Goal: Information Seeking & Learning: Compare options

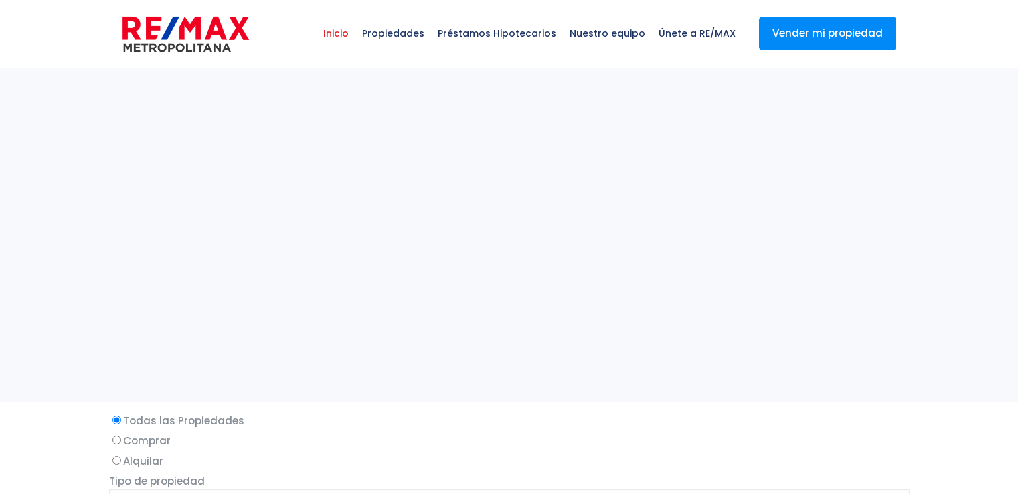
select select
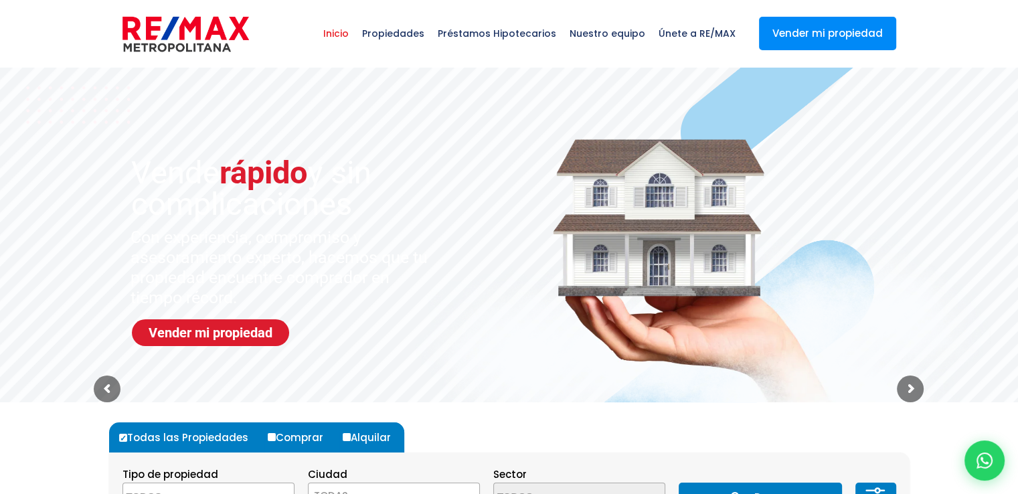
click at [341, 441] on label "Alquilar" at bounding box center [371, 438] width 65 height 30
click at [343, 441] on input "Alquilar" at bounding box center [347, 437] width 8 height 8
radio input "true"
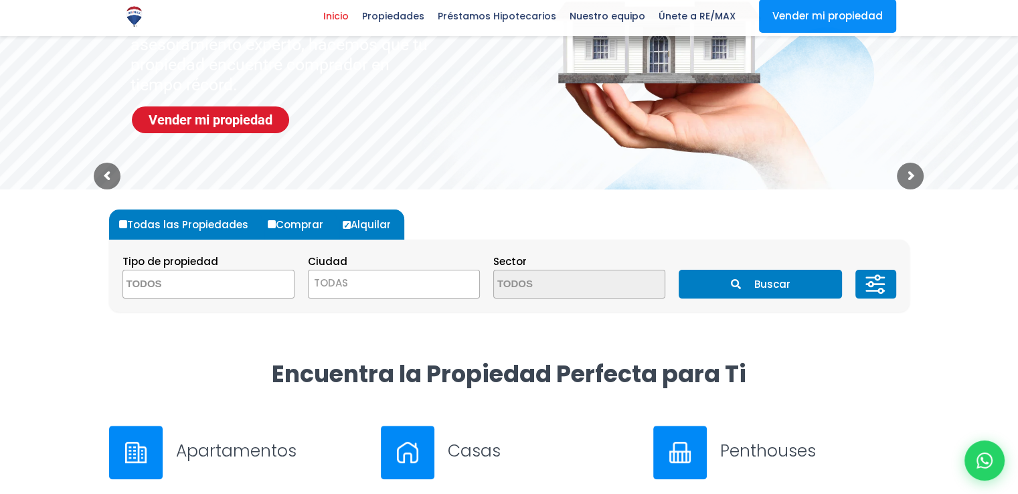
scroll to position [216, 0]
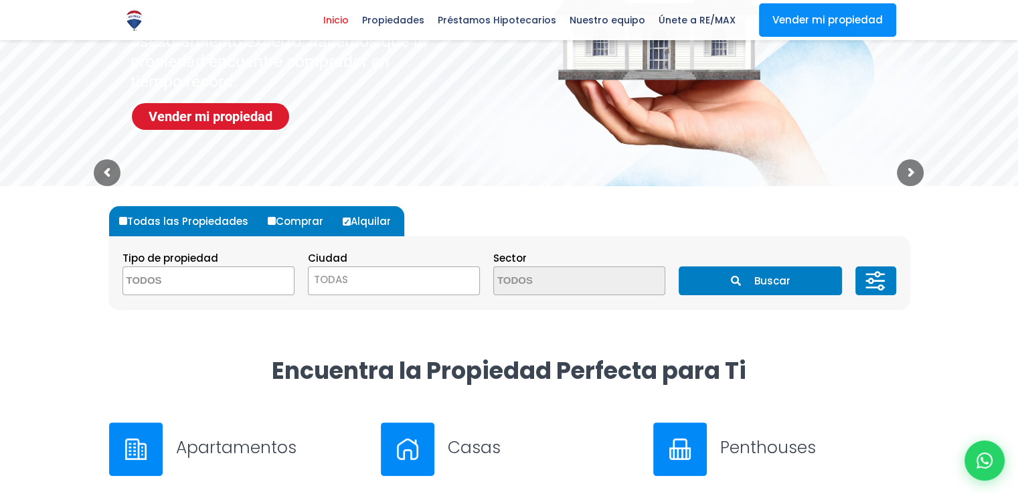
click at [203, 285] on textarea "Search" at bounding box center [188, 281] width 130 height 29
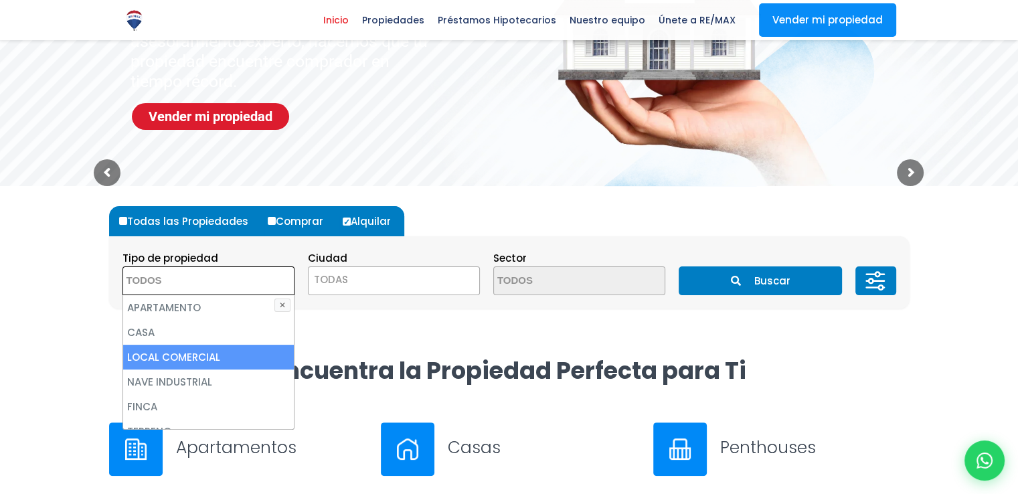
click at [222, 358] on li "LOCAL COMERCIAL" at bounding box center [208, 357] width 171 height 25
select select "comercial+site"
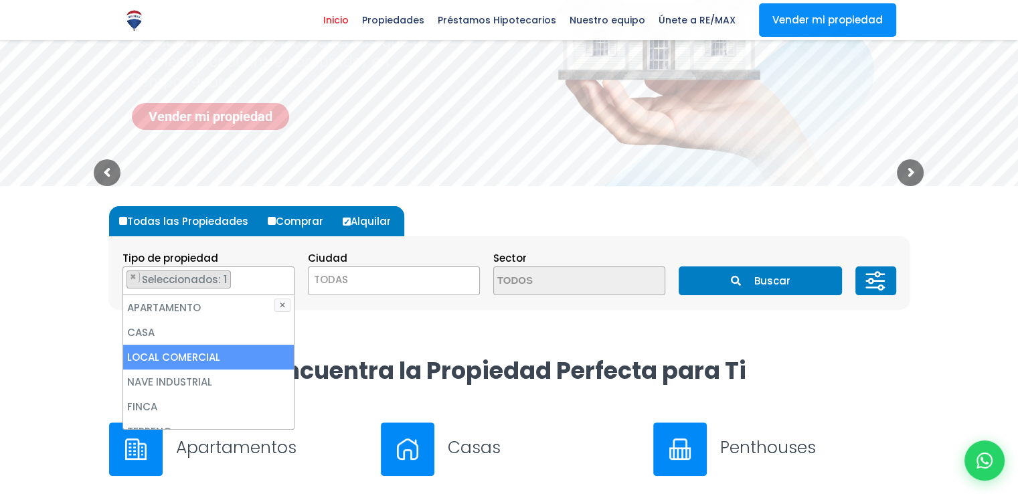
scroll to position [31, 0]
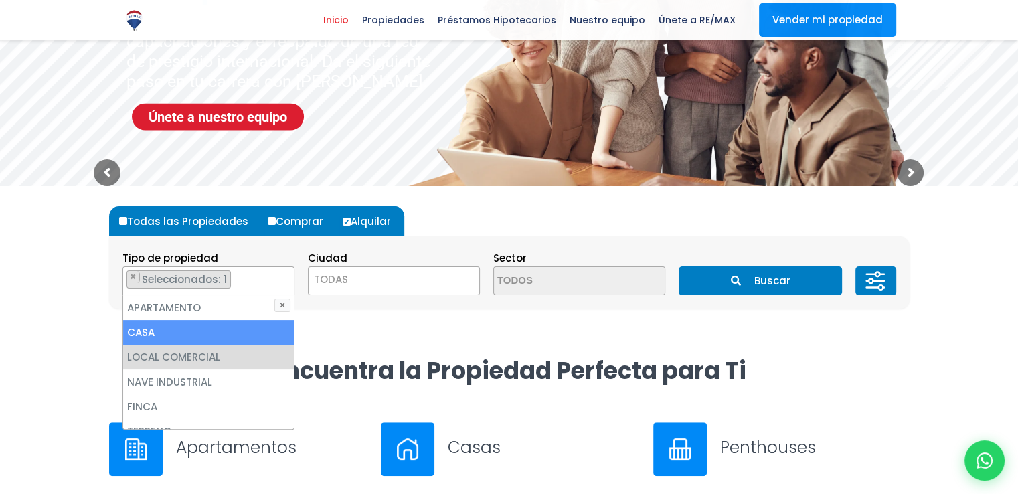
click at [386, 279] on span "TODAS" at bounding box center [394, 280] width 171 height 19
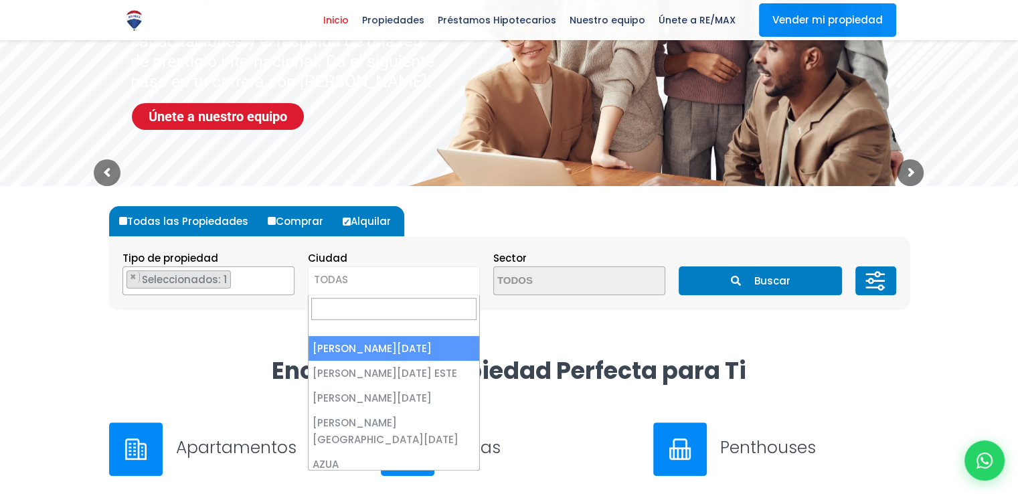
click at [236, 279] on ul "× Seleccionados: 1" at bounding box center [200, 281] width 154 height 29
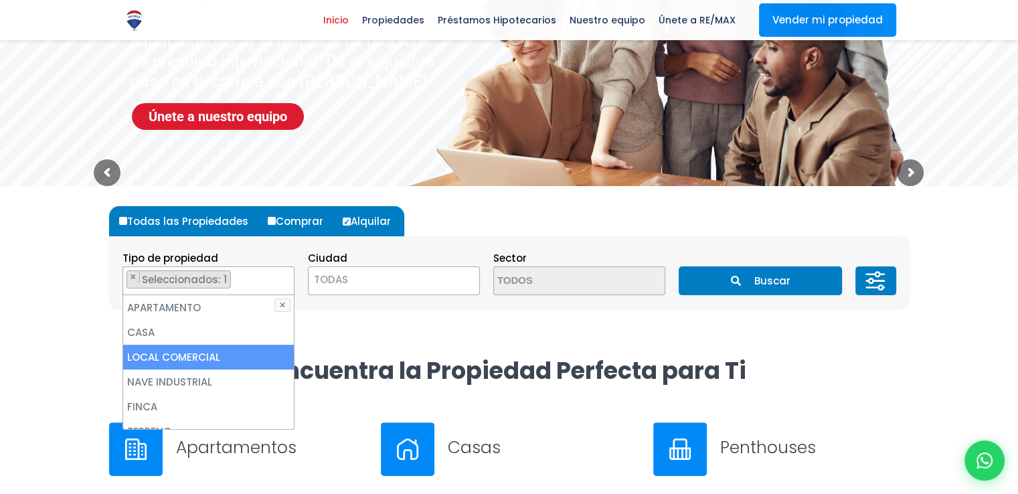
click at [161, 350] on li "LOCAL COMERCIAL" at bounding box center [208, 357] width 171 height 25
select select "comercial+site"
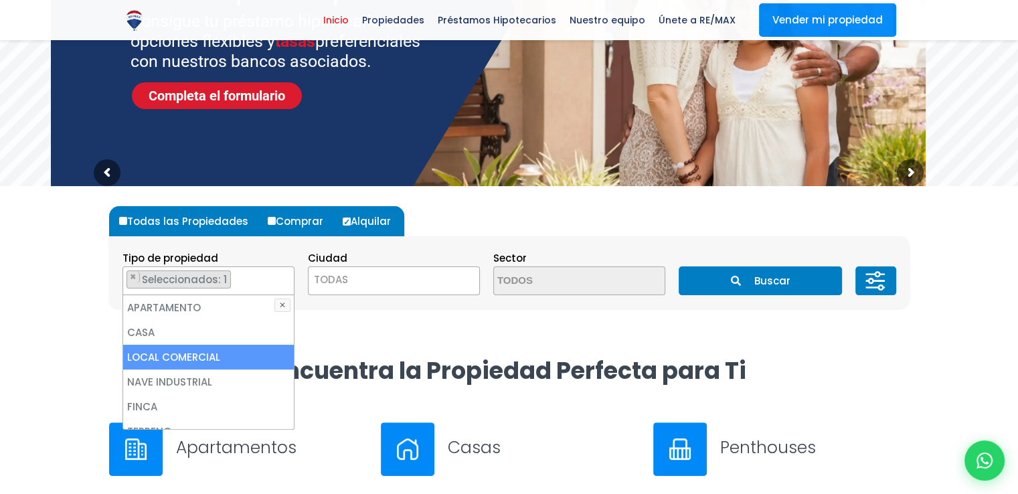
click at [378, 339] on div "Todas las Propiedades Comprar Alquilar Tipo de propiedad APARTAMENTO CASA LOCAL…" at bounding box center [509, 270] width 817 height 169
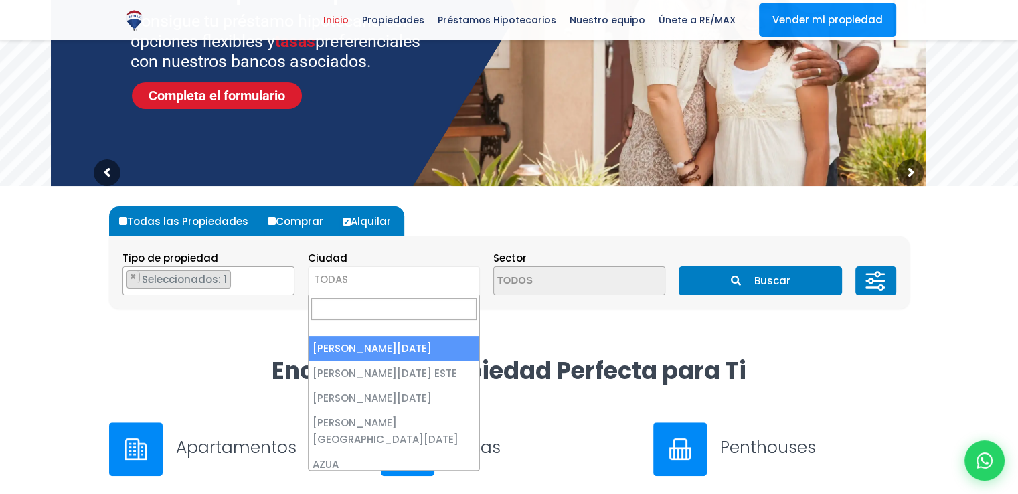
click at [367, 279] on span "TODAS" at bounding box center [394, 280] width 171 height 19
select select "1"
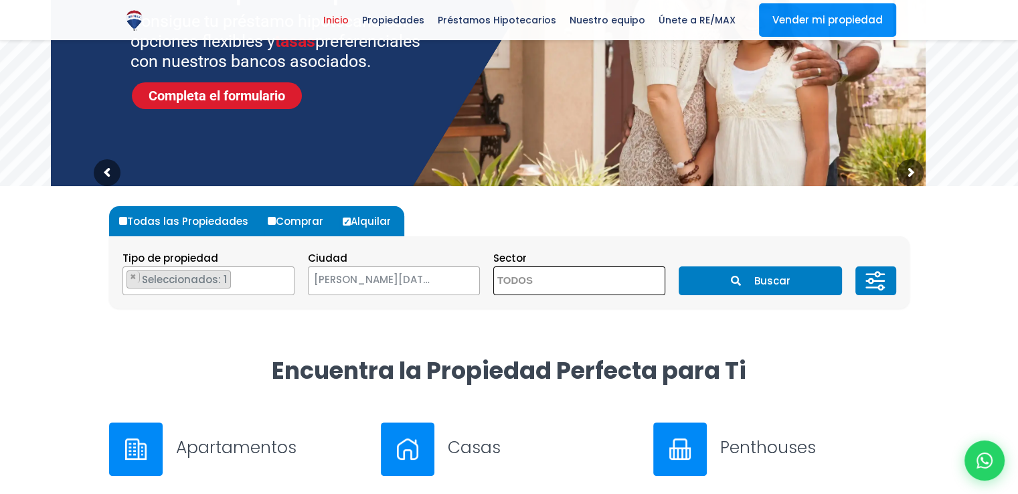
click at [587, 273] on textarea "Search" at bounding box center [559, 281] width 130 height 29
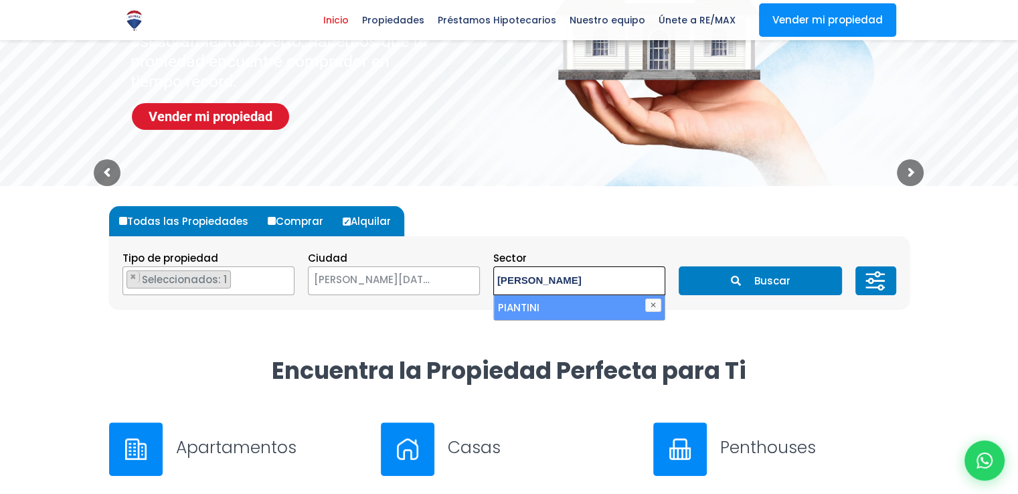
type textarea "piantini"
click at [599, 310] on li "PIANTINI" at bounding box center [579, 307] width 171 height 25
select select "156"
click at [617, 279] on ul "× Seleccionados: 1" at bounding box center [571, 281] width 154 height 29
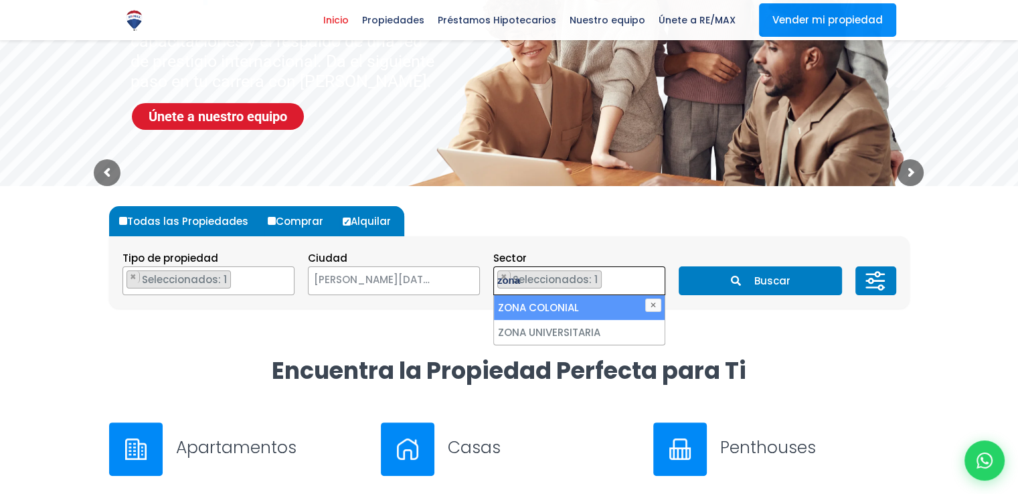
type textarea "zona"
click at [605, 306] on li "ZONA COLONIAL" at bounding box center [579, 307] width 171 height 25
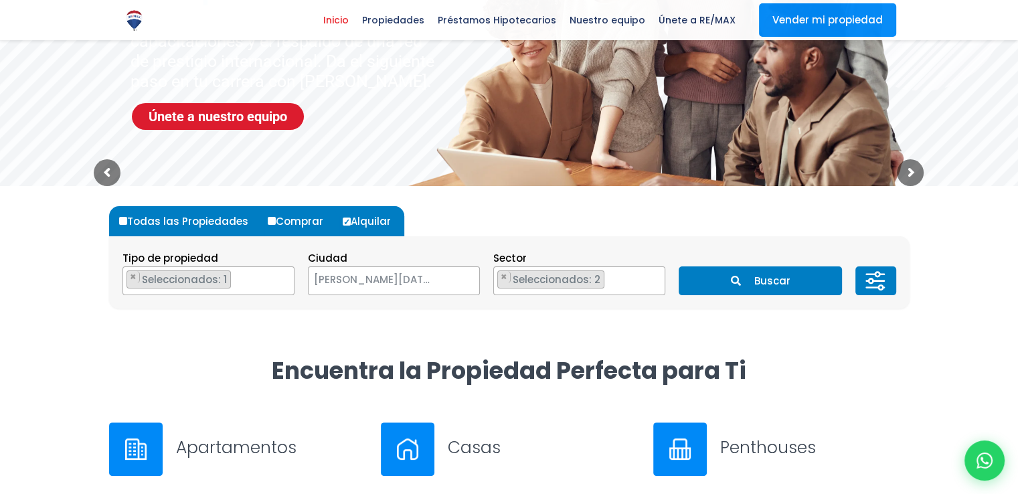
click at [707, 317] on div "Todas las Propiedades Comprar Alquilar Tipo de propiedad APARTAMENTO CASA LOCAL…" at bounding box center [509, 257] width 801 height 143
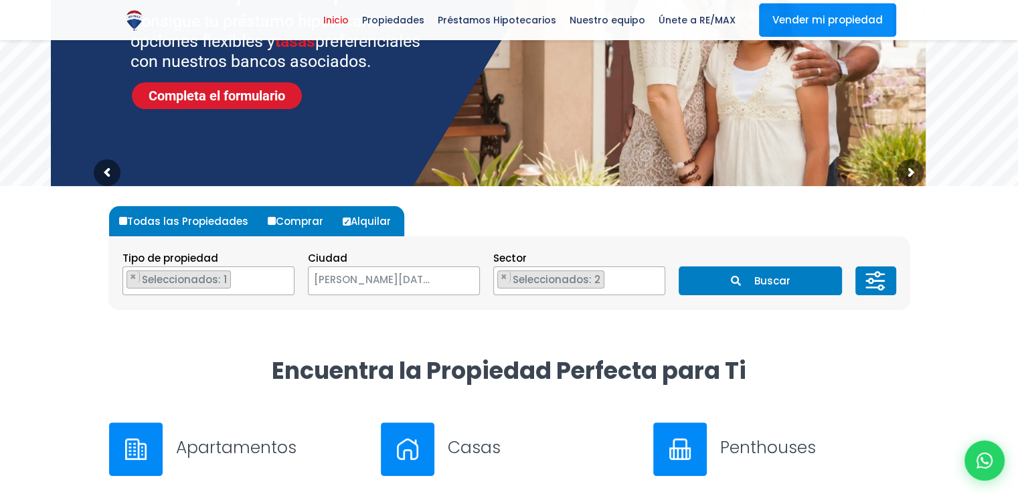
click at [536, 279] on span "Seleccionados: 2" at bounding box center [558, 280] width 92 height 14
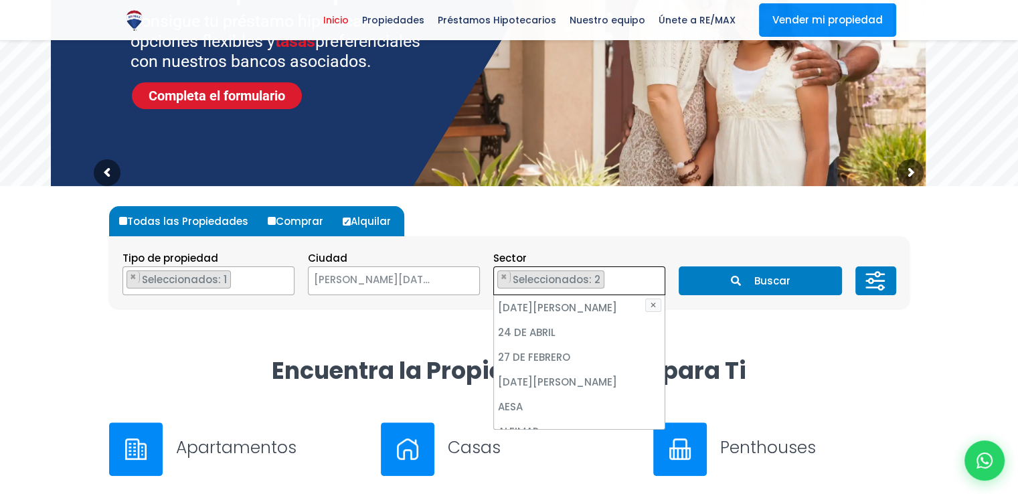
scroll to position [4856, 0]
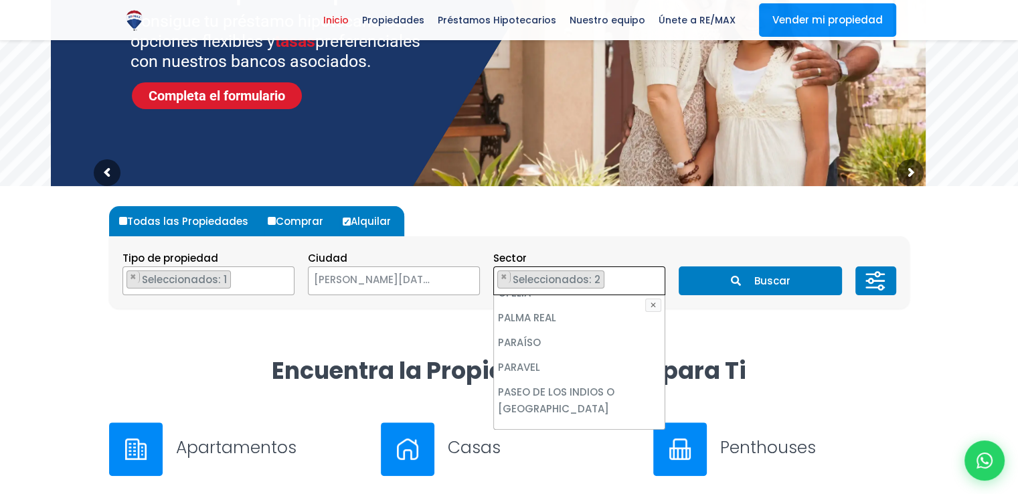
click at [539, 446] on li "PIANTINI" at bounding box center [579, 458] width 171 height 25
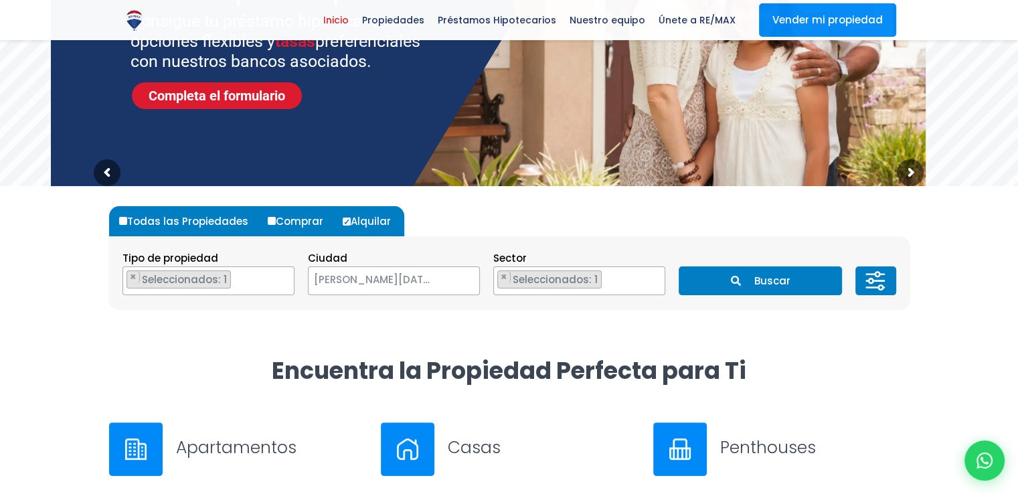
click at [698, 329] on div "Todas las Propiedades Comprar Alquilar Tipo de propiedad APARTAMENTO CASA LOCAL…" at bounding box center [509, 270] width 817 height 169
click at [643, 284] on ul "× Seleccionados: 1" at bounding box center [571, 281] width 154 height 29
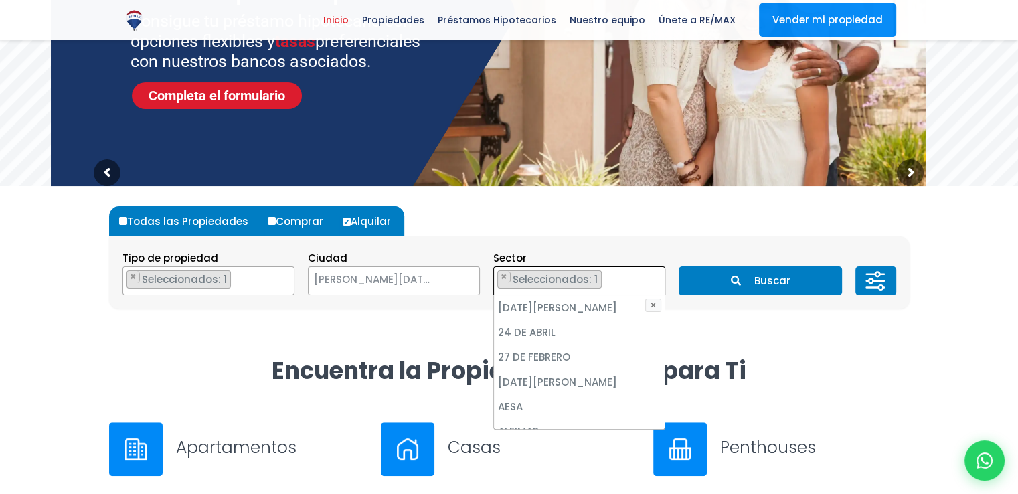
scroll to position [6457, 0]
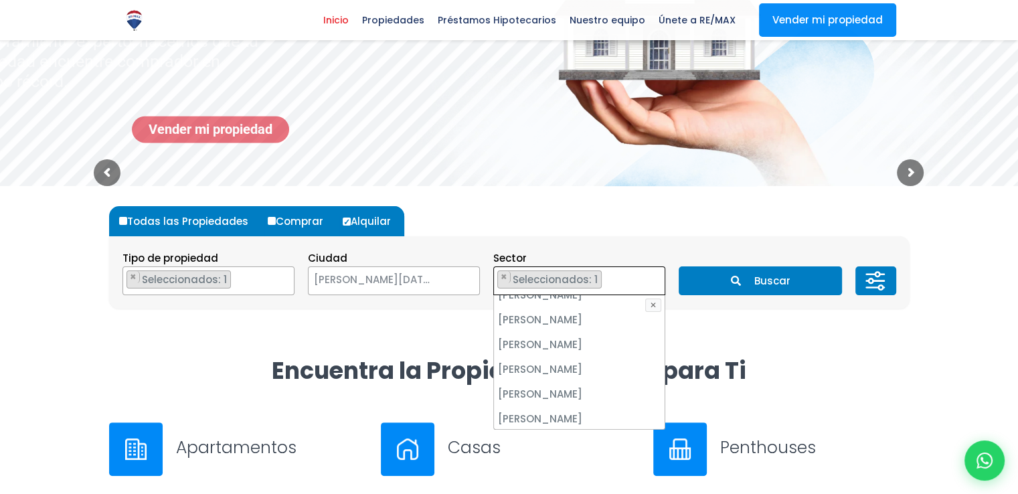
drag, startPoint x: 643, startPoint y: 284, endPoint x: 625, endPoint y: 350, distance: 68.1
click at [625, 295] on div "16 DE AGOSTO 24 DE ABRIL 27 DE FEBRERO 30 DE MAYO AESA ALFIMAR ALTOS DE ARROYO …" at bounding box center [579, 280] width 172 height 29
select select "13"
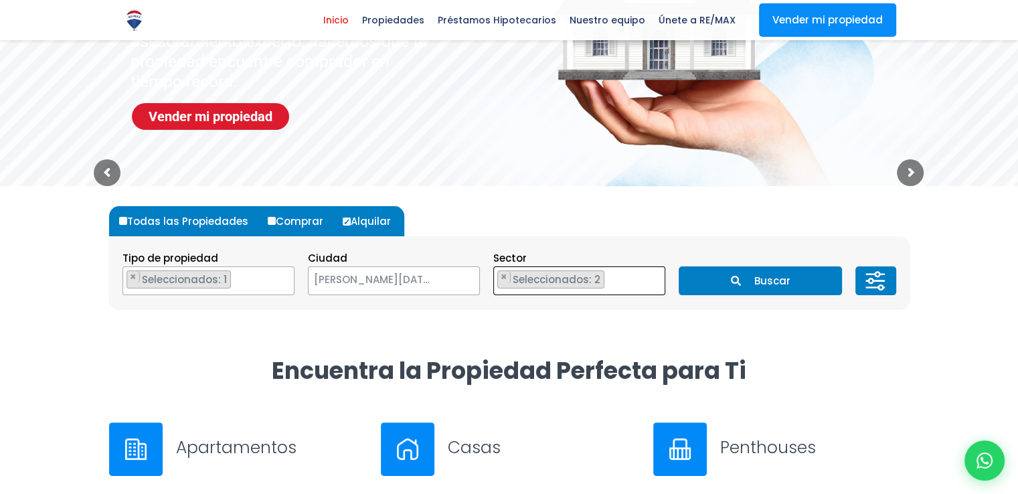
click at [760, 281] on button "Buscar" at bounding box center [760, 280] width 163 height 29
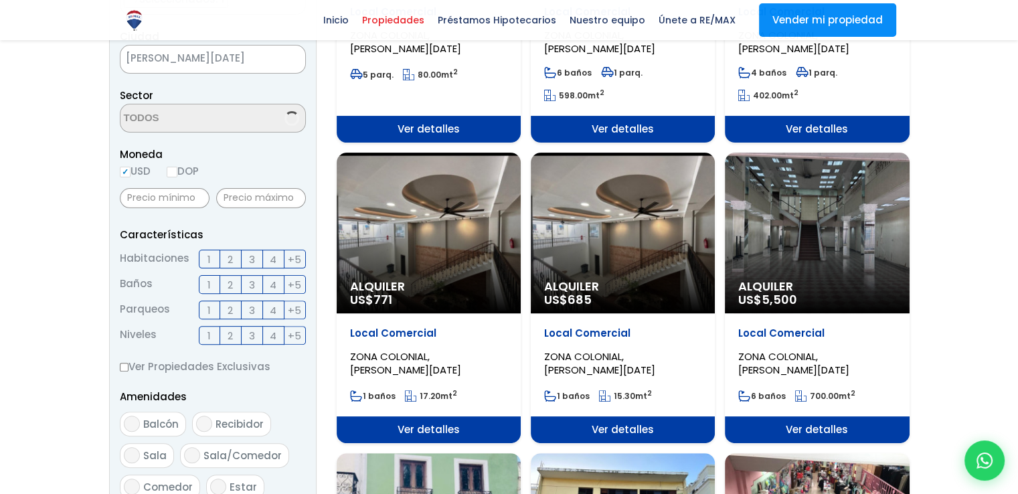
scroll to position [359, 0]
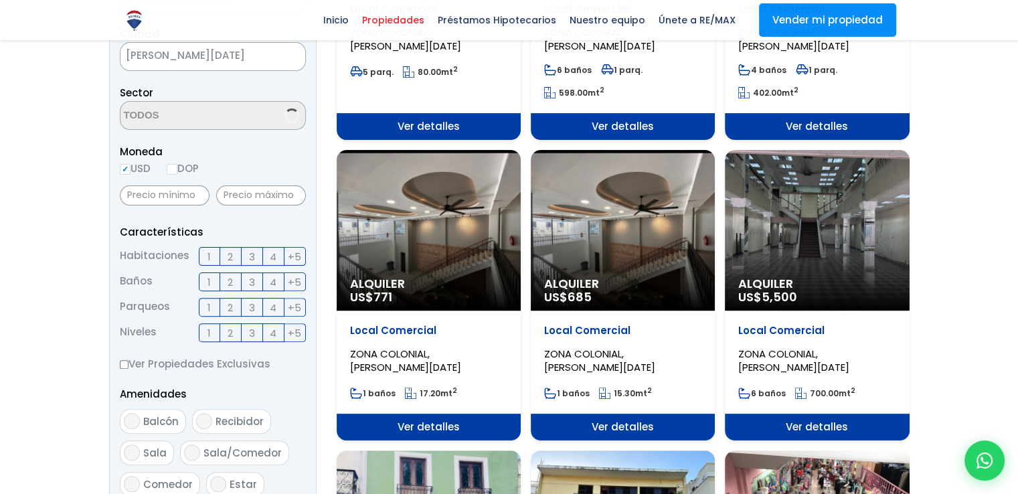
click at [521, 140] on span "Ver detalles" at bounding box center [429, 126] width 184 height 27
select select "13"
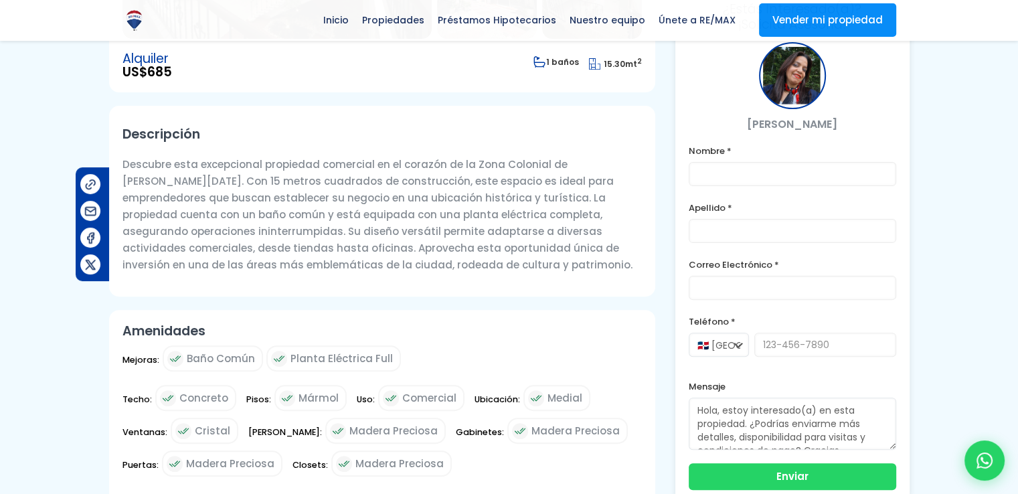
scroll to position [373, 0]
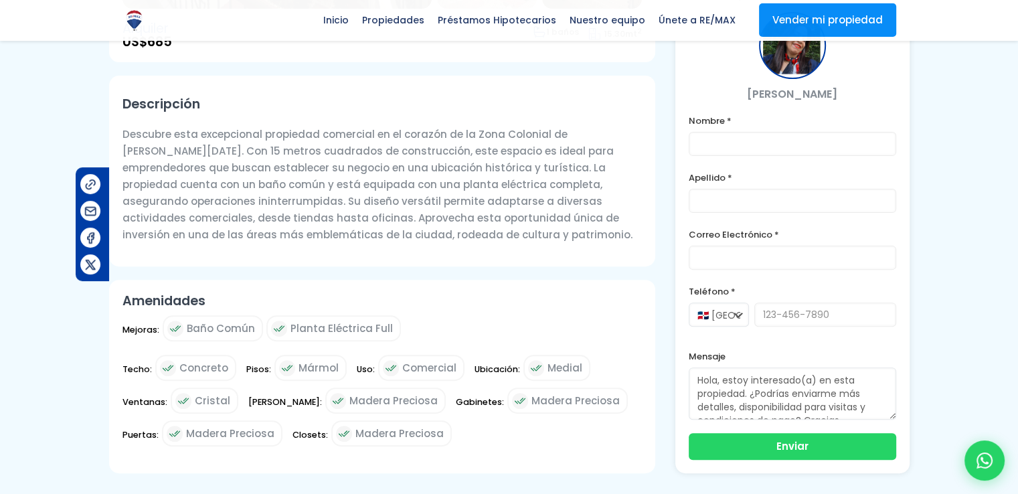
drag, startPoint x: 1023, startPoint y: 114, endPoint x: 1028, endPoint y: 269, distance: 154.7
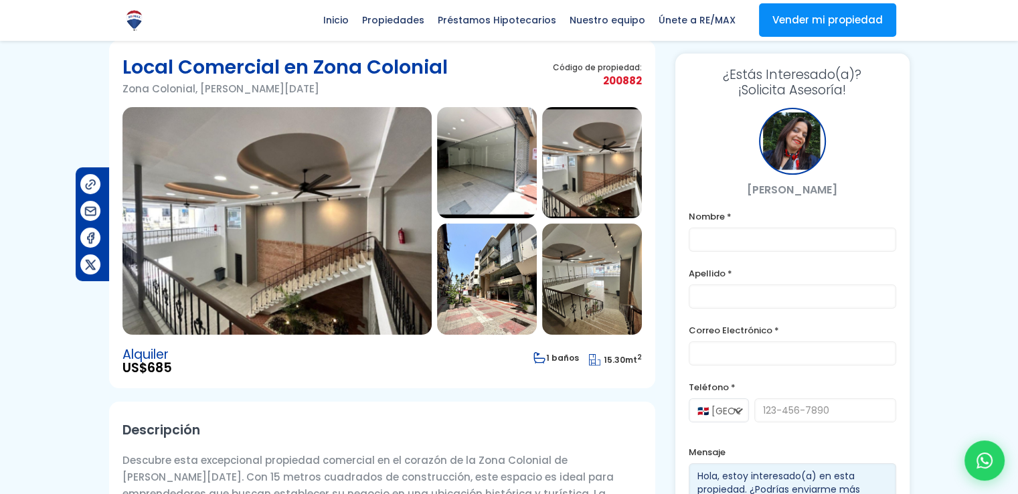
scroll to position [0, 0]
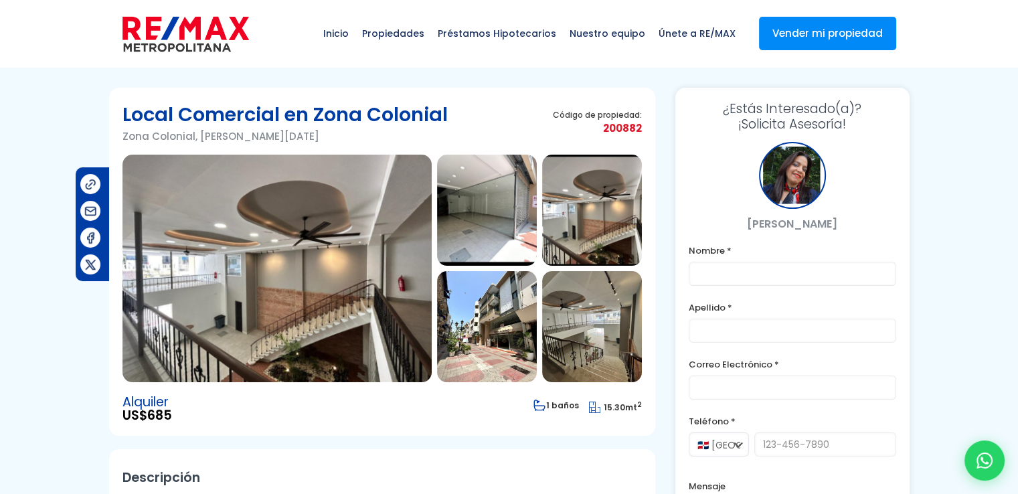
click at [86, 185] on img at bounding box center [91, 184] width 14 height 14
click at [482, 206] on img at bounding box center [487, 210] width 100 height 111
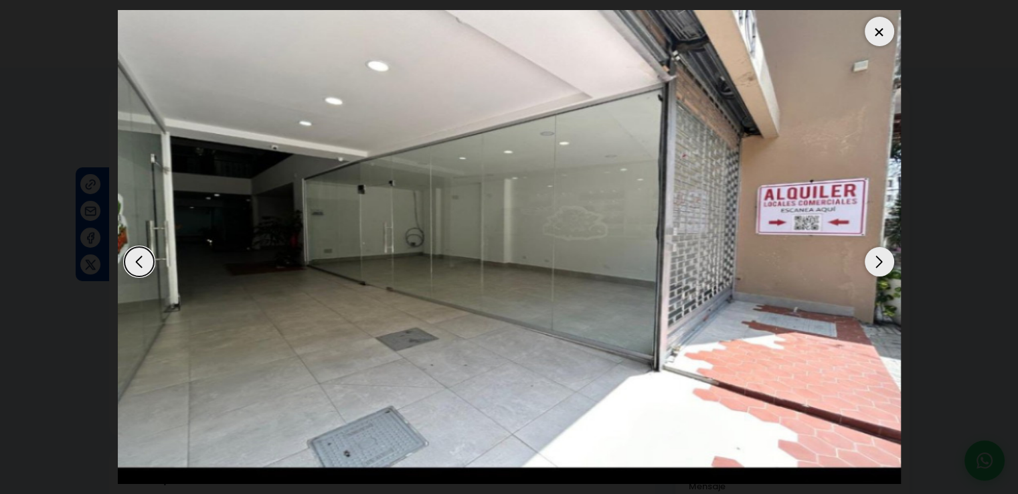
click at [876, 37] on div at bounding box center [879, 31] width 29 height 29
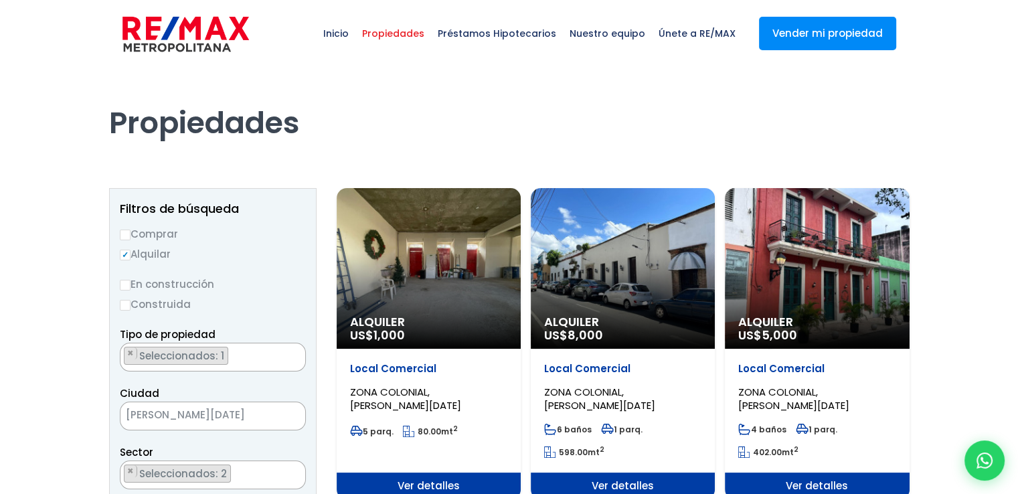
click at [222, 473] on span "Seleccionados: 2" at bounding box center [184, 474] width 92 height 14
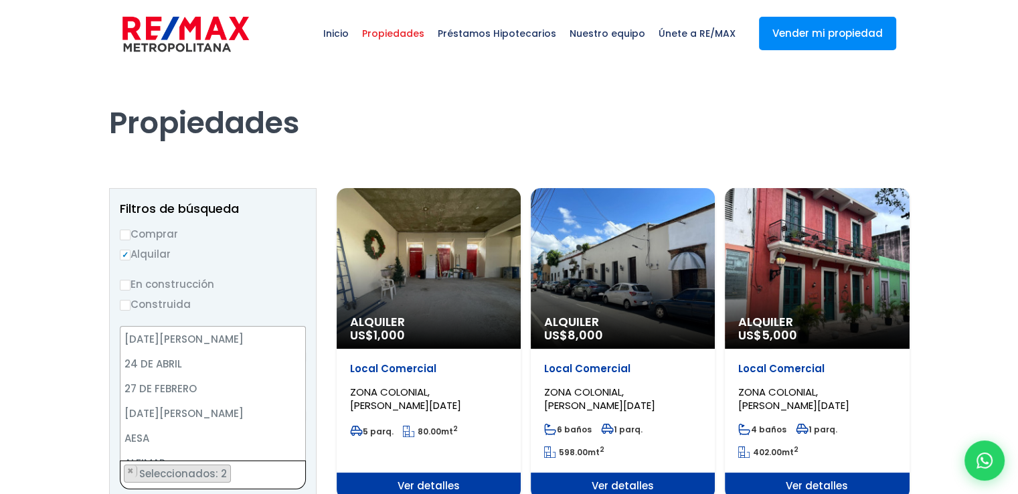
scroll to position [6376, 0]
click at [129, 469] on span "×" at bounding box center [130, 471] width 7 height 12
select select "236"
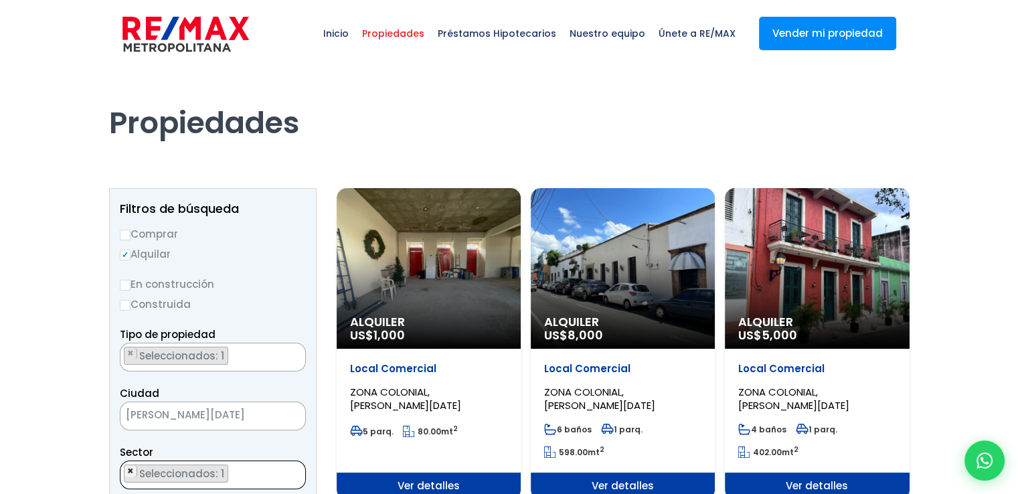
click at [129, 469] on span "×" at bounding box center [130, 471] width 7 height 12
select select
click at [129, 469] on textarea "Search" at bounding box center [186, 475] width 130 height 29
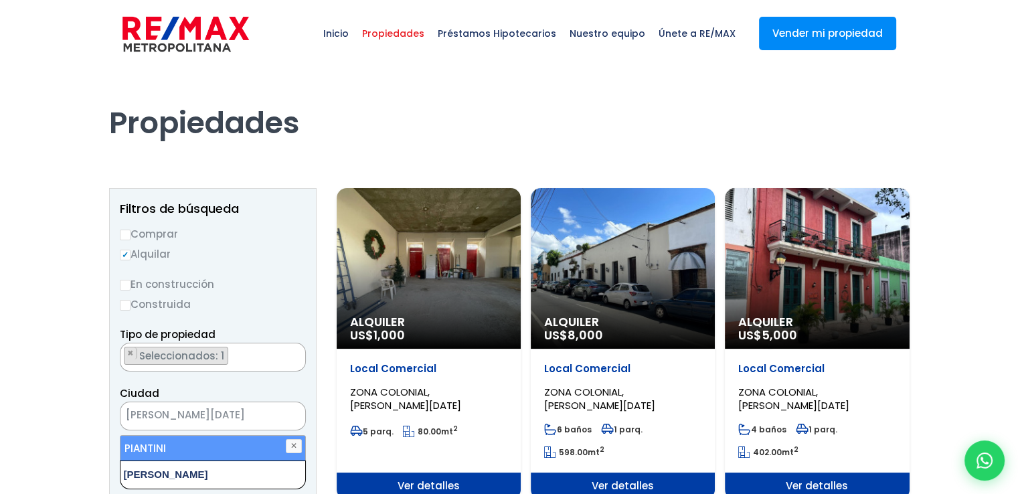
type textarea "piantini"
click at [179, 448] on li "PIANTINI" at bounding box center [213, 448] width 185 height 25
select select "156"
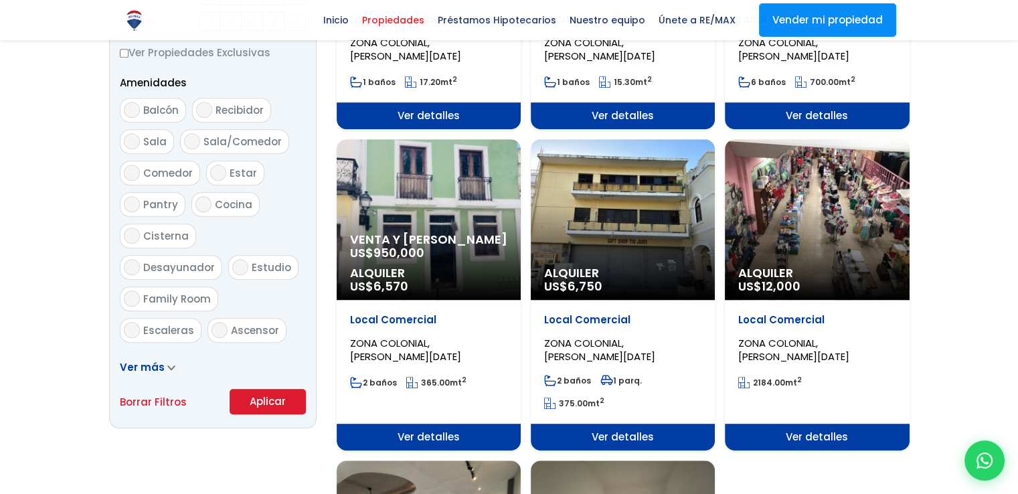
scroll to position [745, 0]
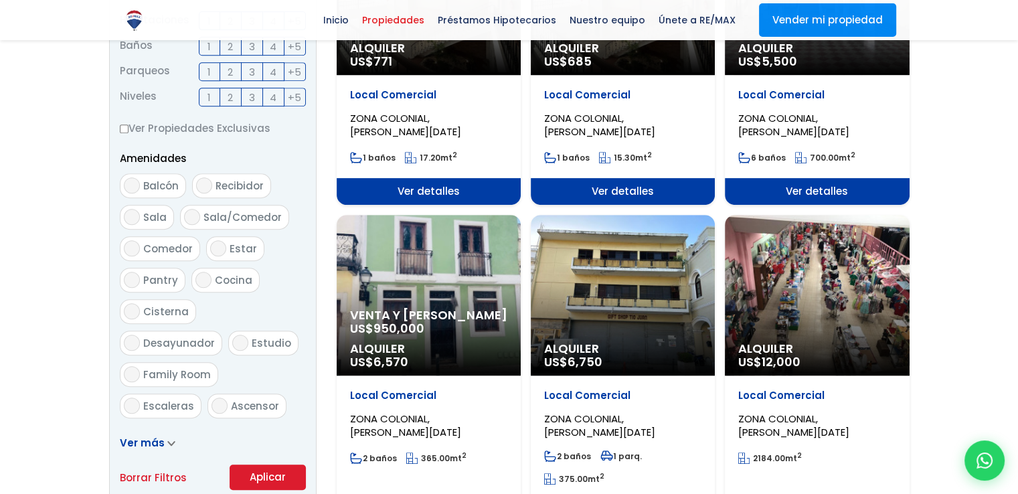
click at [271, 329] on form "Comprar Alquilar En construcción Construida Tipo de propiedad APARTAMENTO CASA …" at bounding box center [213, 60] width 186 height 860
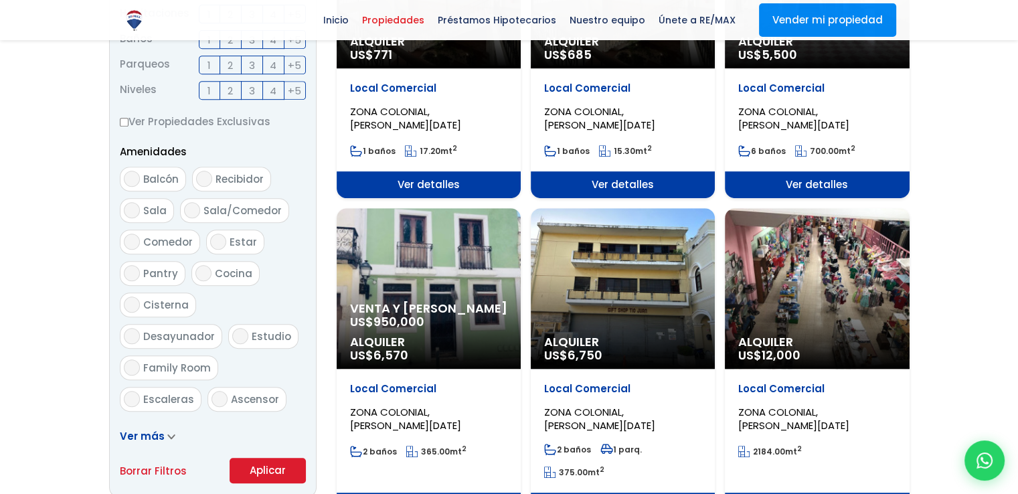
scroll to position [646, 0]
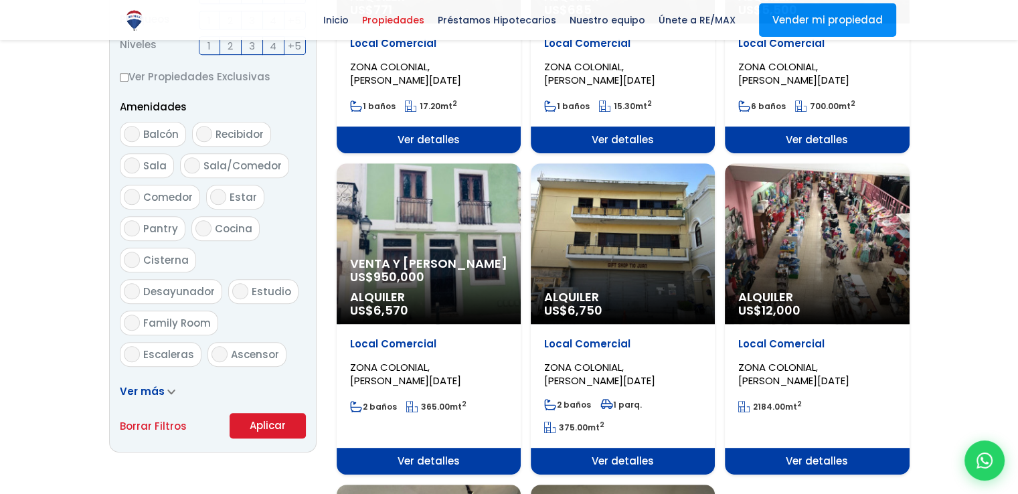
click at [268, 417] on button "Aplicar" at bounding box center [268, 425] width 76 height 25
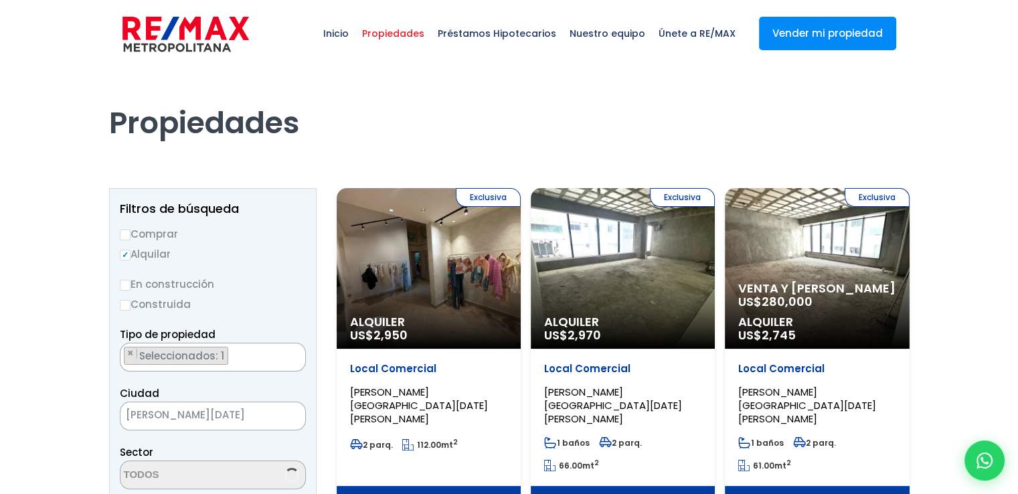
select select "156"
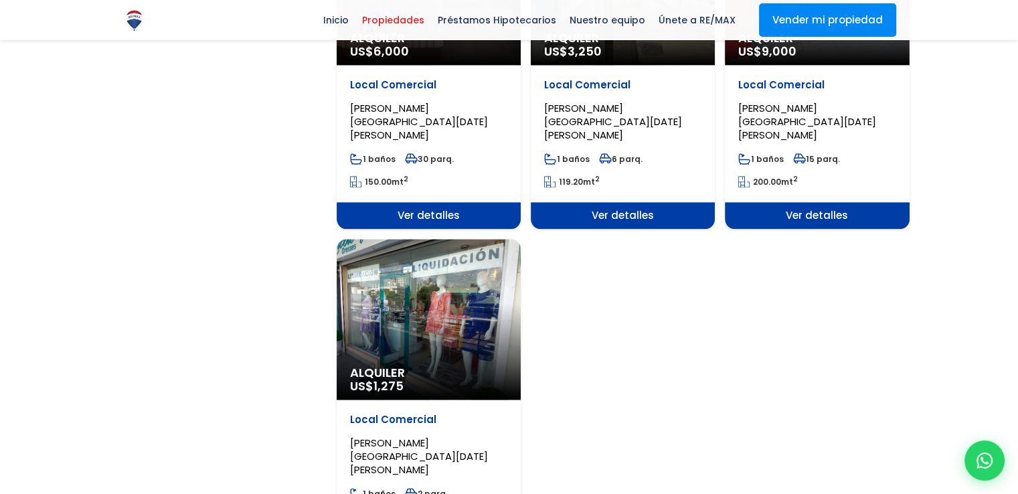
scroll to position [1521, 0]
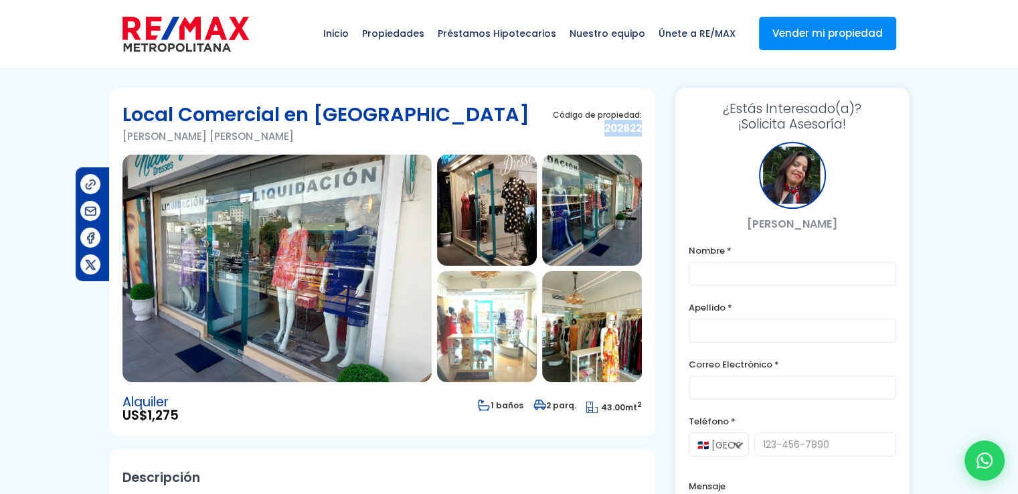
drag, startPoint x: 607, startPoint y: 131, endPoint x: 647, endPoint y: 134, distance: 39.6
click at [647, 134] on section "Local Comercial en [GEOGRAPHIC_DATA][PERSON_NAME][GEOGRAPHIC_DATA][PERSON_NAME]…" at bounding box center [382, 262] width 546 height 348
copy span "202622"
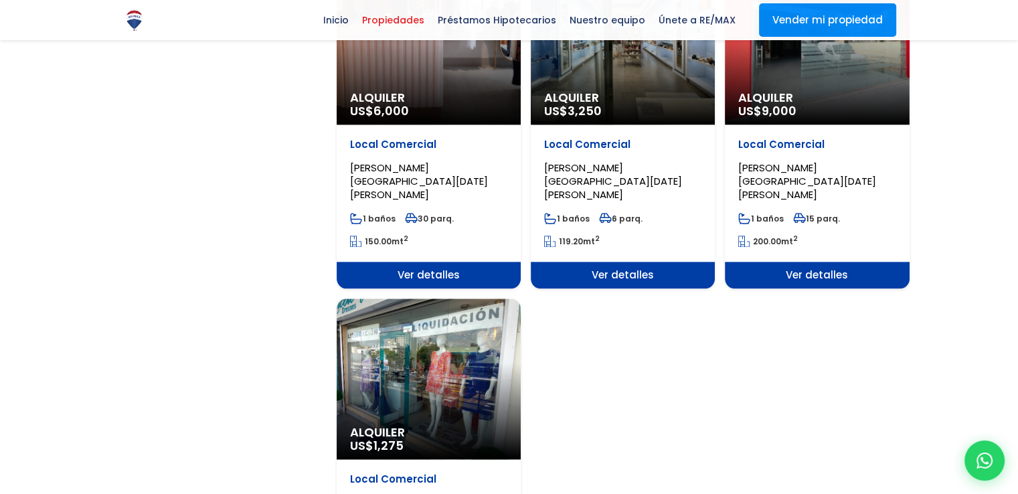
scroll to position [3045, 0]
select select "156"
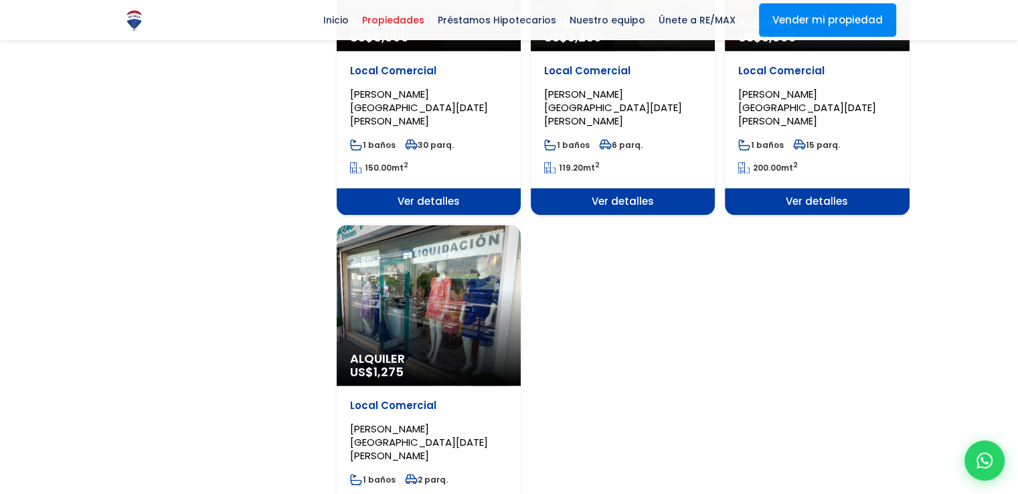
scroll to position [1746, 0]
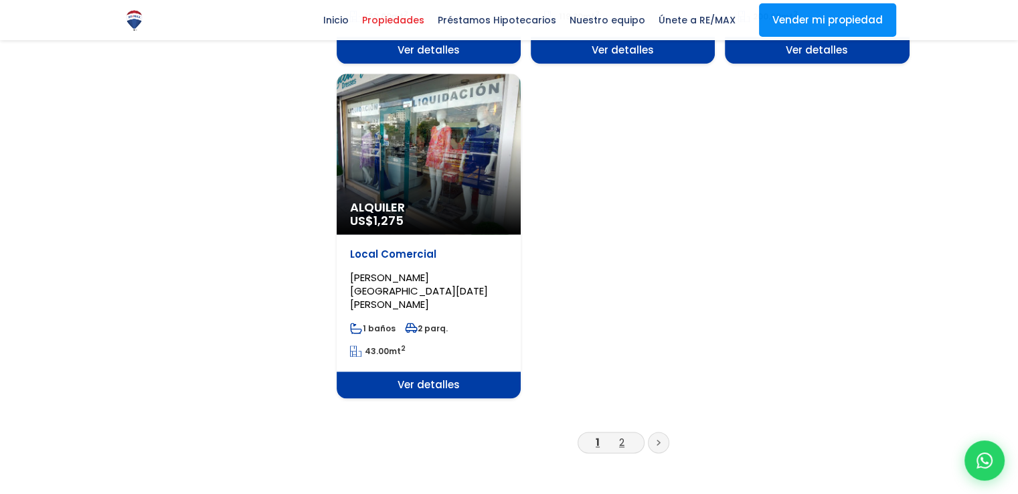
click at [622, 435] on link "2" at bounding box center [621, 442] width 5 height 14
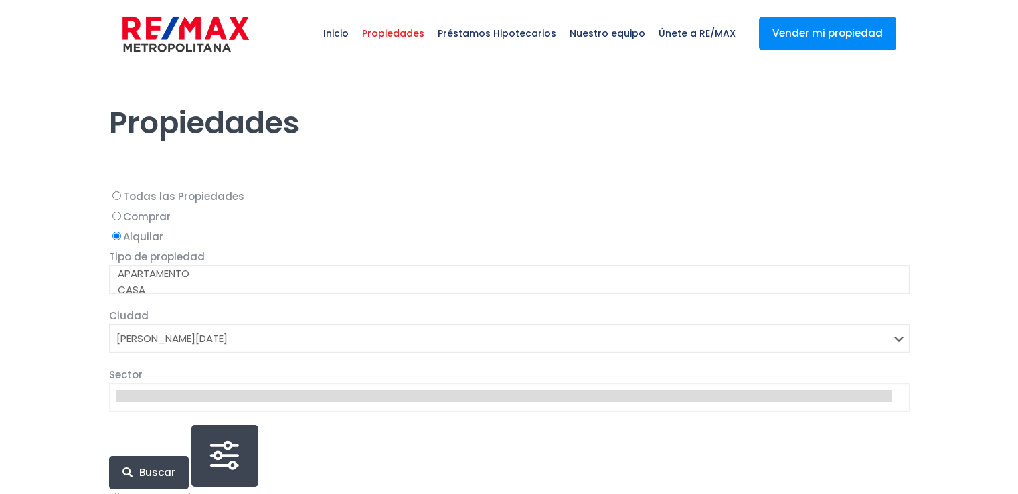
select select "1"
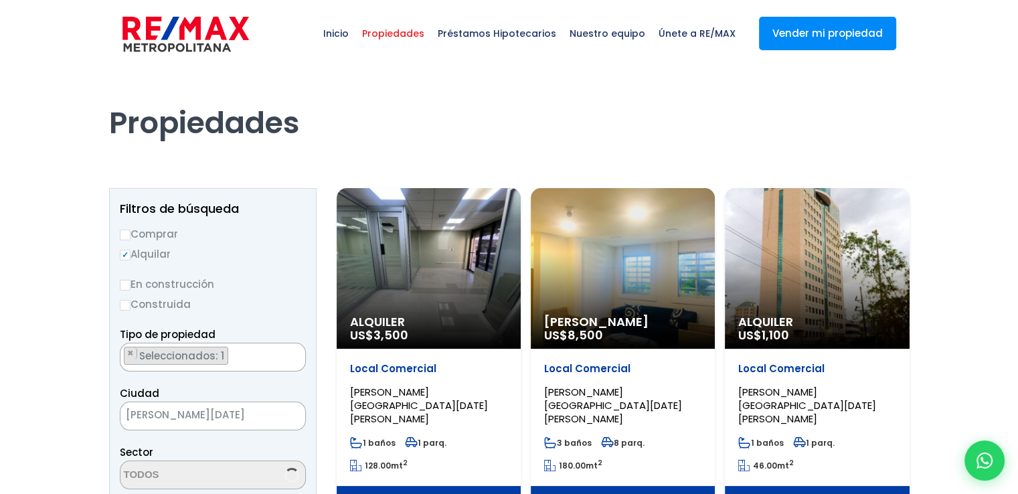
select select "156"
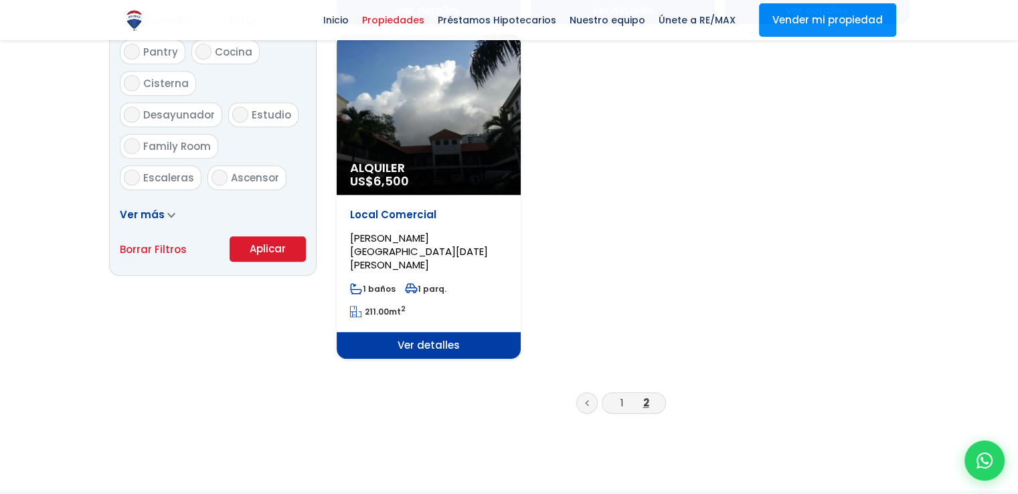
scroll to position [926, 0]
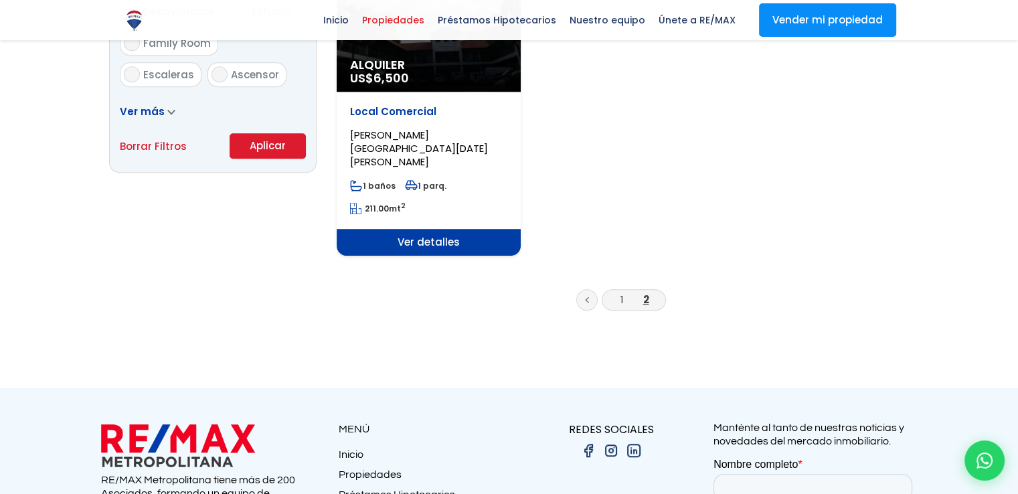
click at [587, 297] on icon at bounding box center [587, 300] width 4 height 7
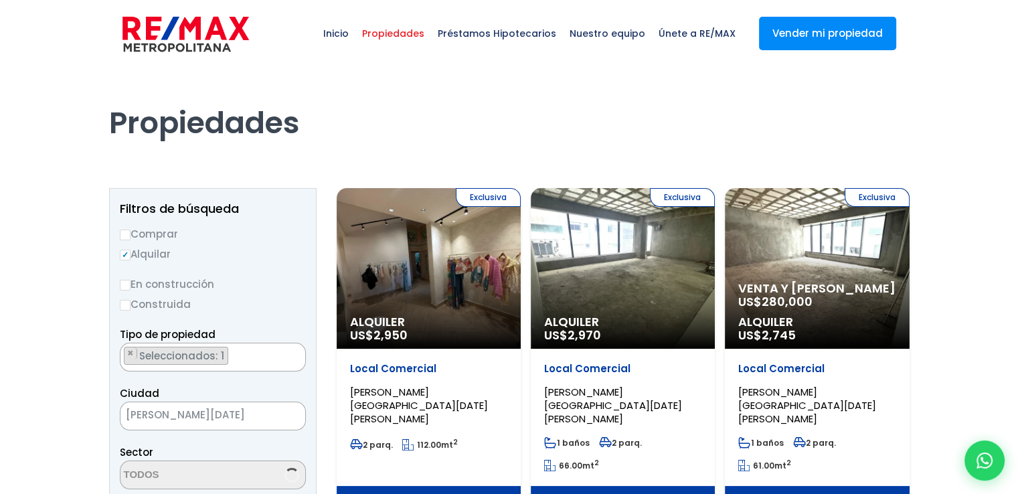
select select "156"
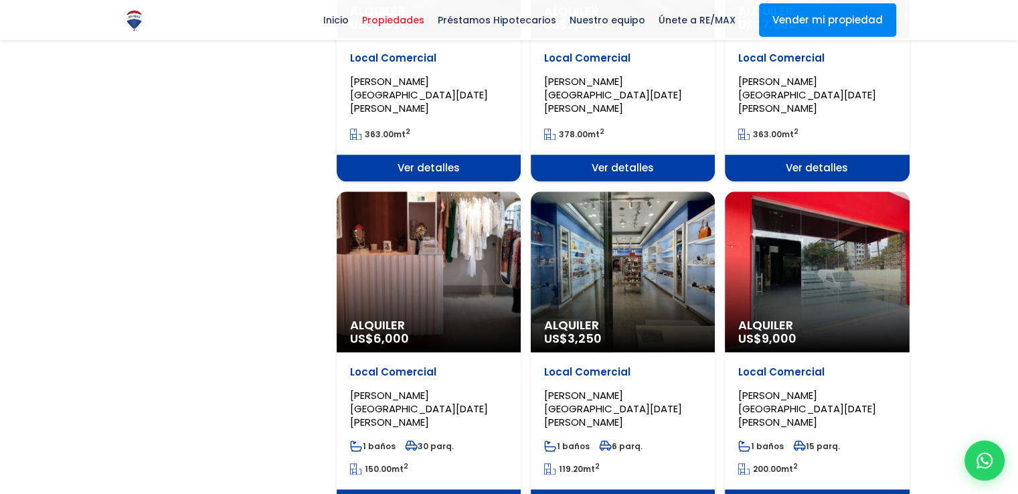
scroll to position [1314, 0]
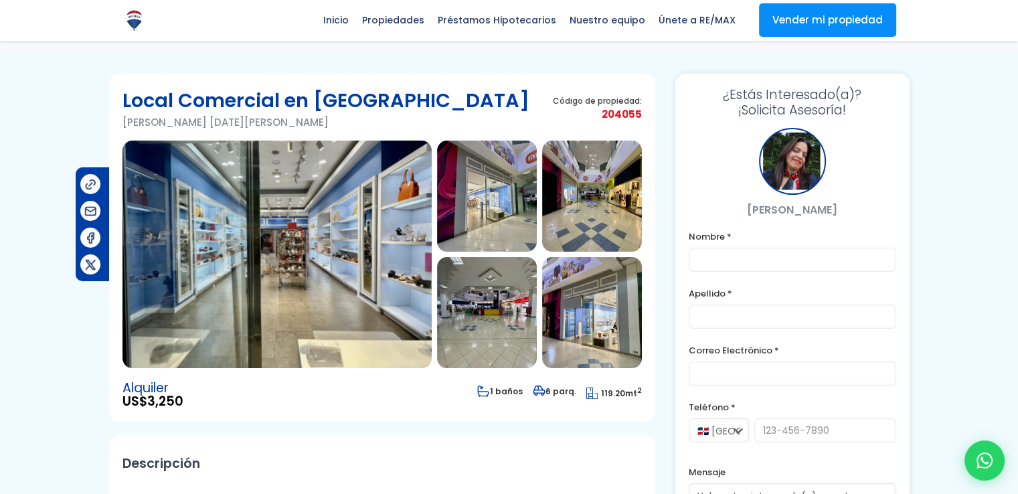
scroll to position [11, 0]
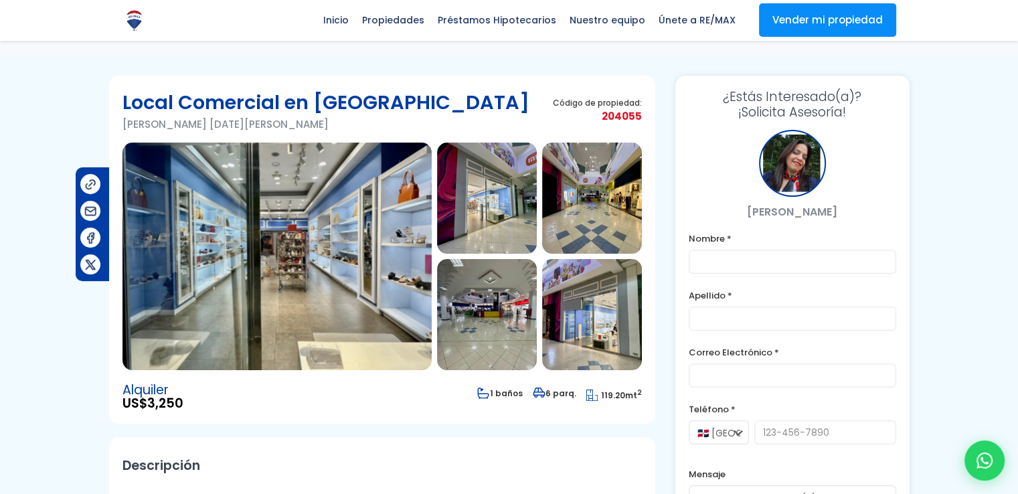
click at [360, 224] on img at bounding box center [277, 257] width 309 height 228
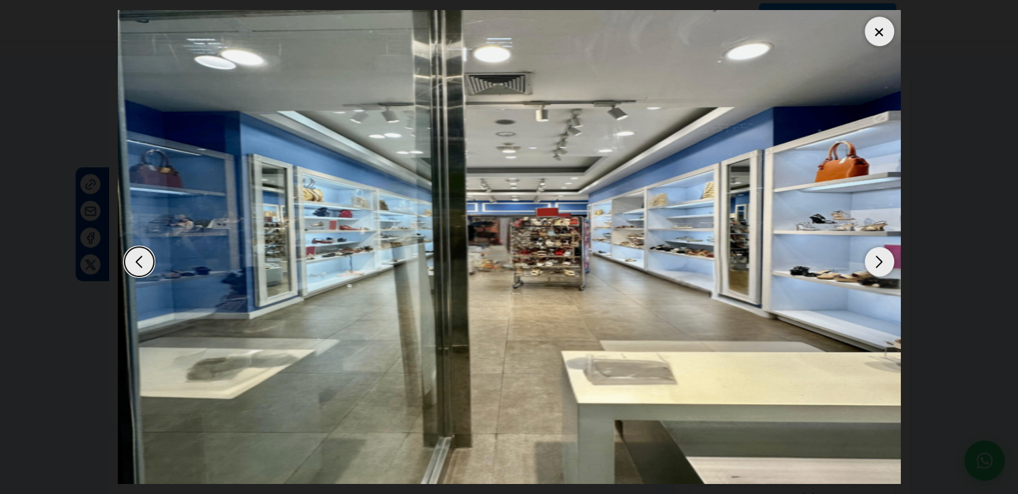
click at [874, 268] on div "Next slide" at bounding box center [879, 261] width 29 height 29
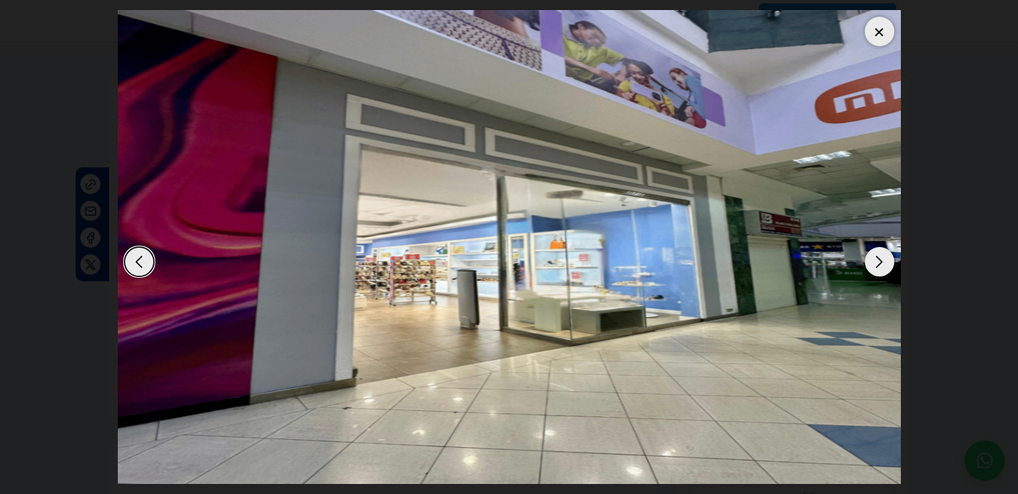
click at [874, 268] on div "Next slide" at bounding box center [879, 261] width 29 height 29
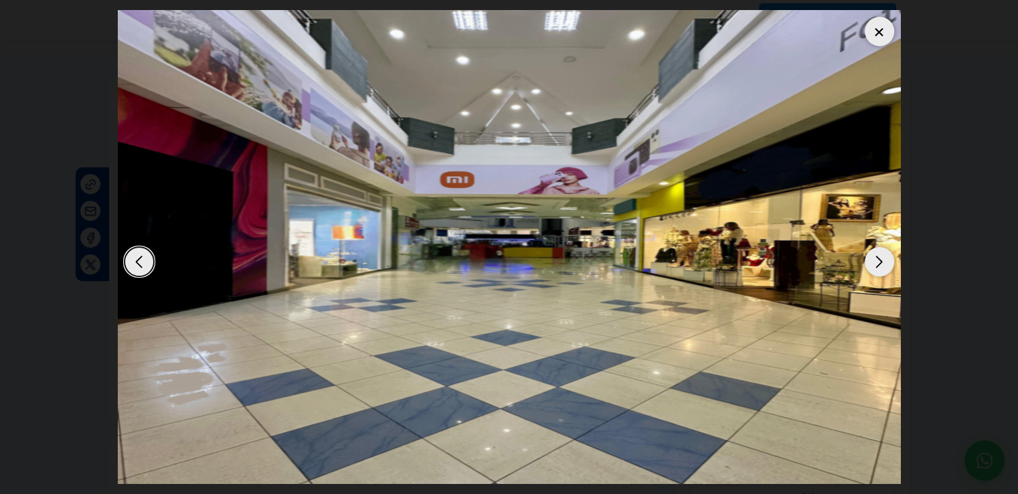
click at [874, 268] on div "Next slide" at bounding box center [879, 261] width 29 height 29
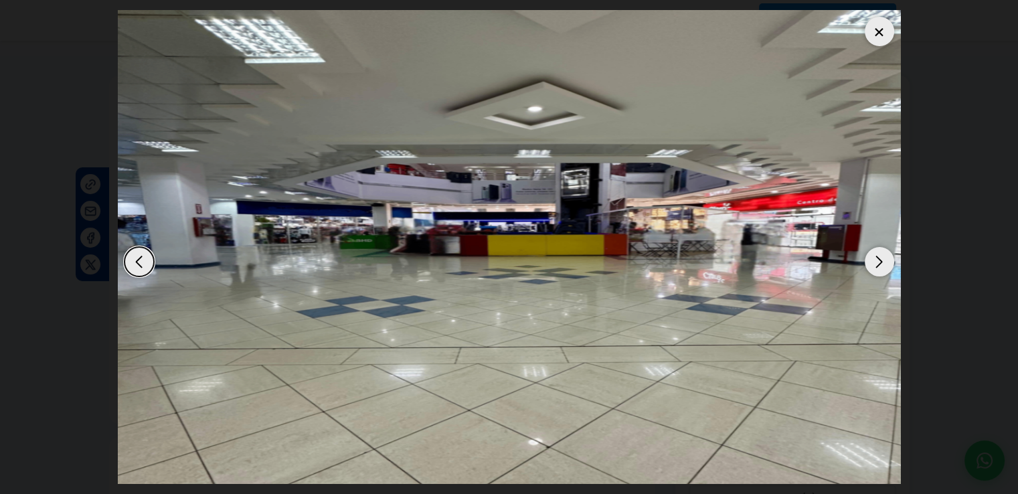
click at [887, 35] on div at bounding box center [879, 31] width 29 height 29
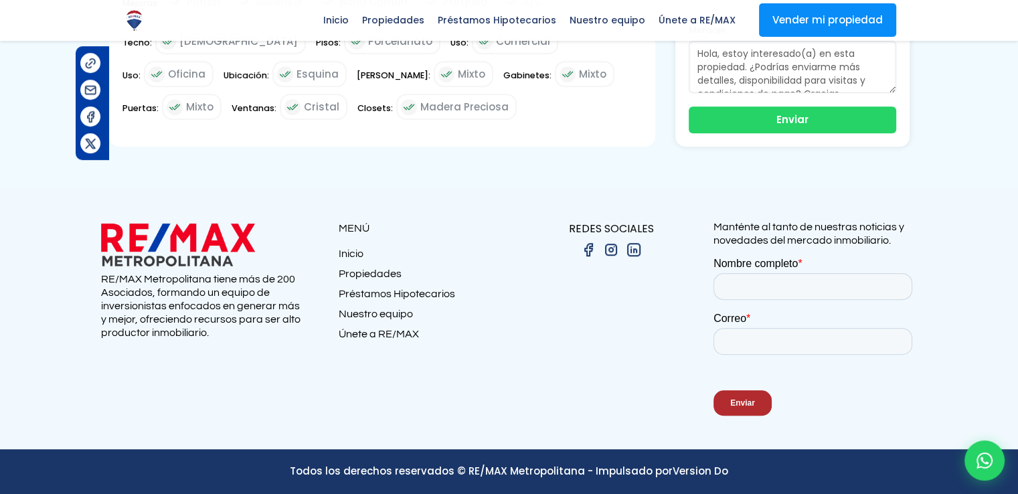
scroll to position [0, 0]
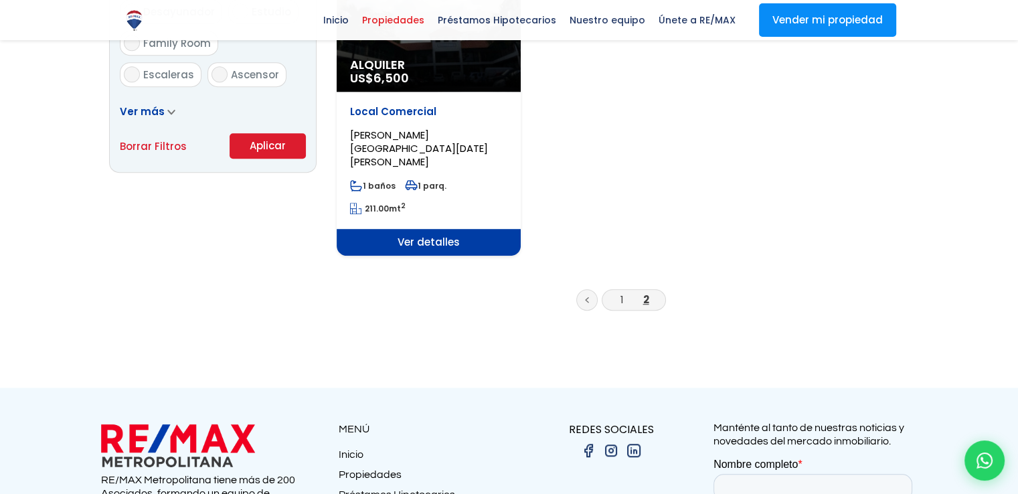
scroll to position [3045, 0]
select select "156"
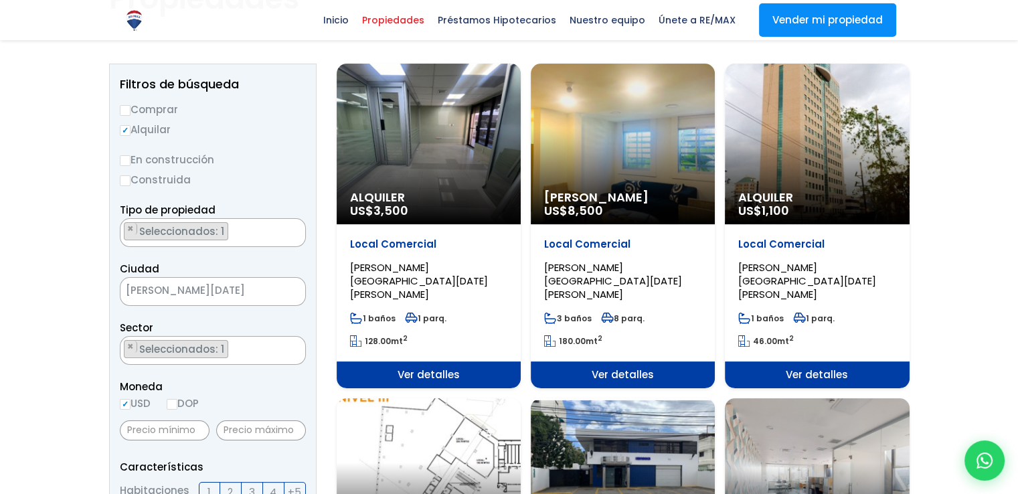
scroll to position [3, 0]
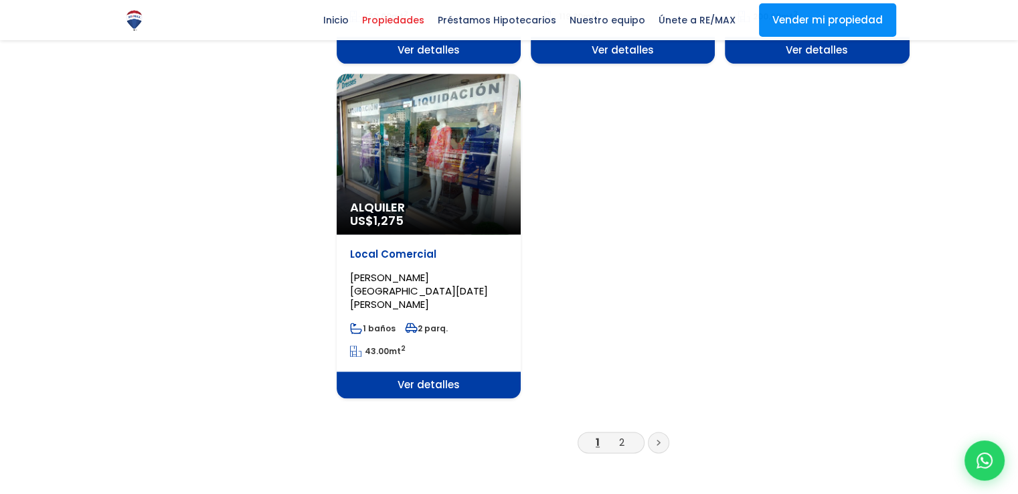
scroll to position [3045, 0]
select select "156"
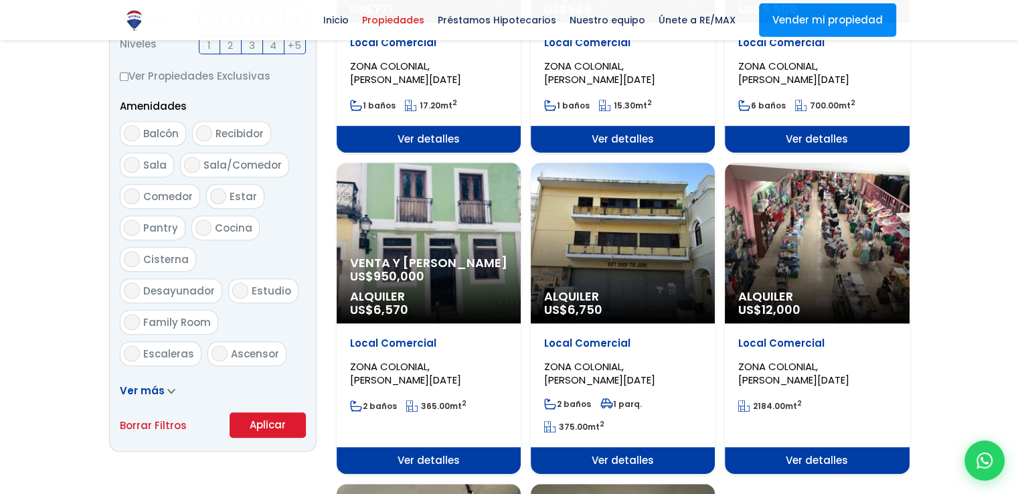
scroll to position [646, 0]
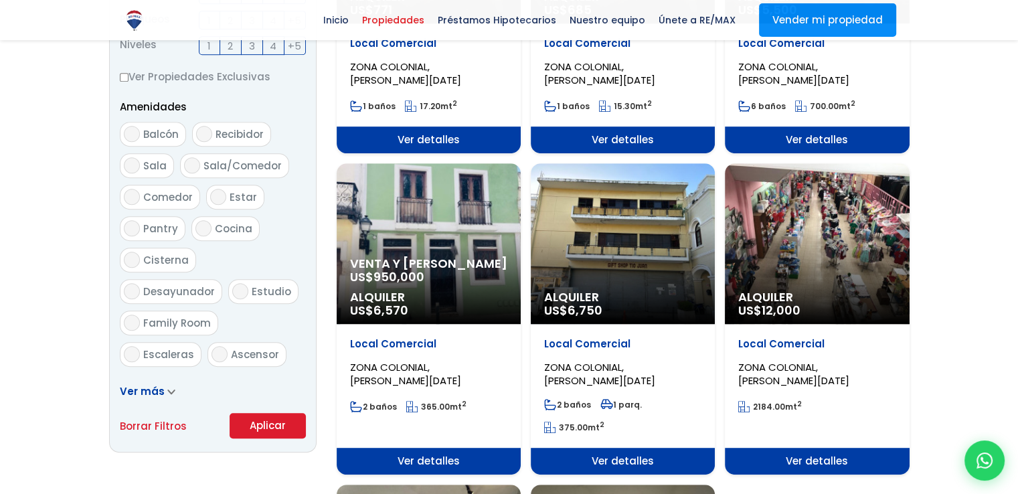
select select "13"
